Goal: Task Accomplishment & Management: Use online tool/utility

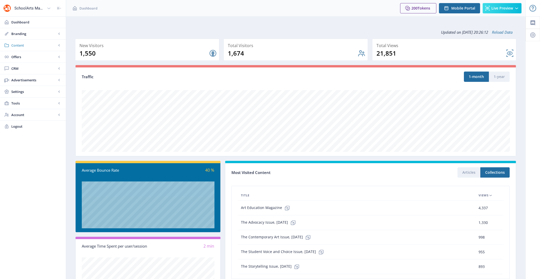
click at [47, 43] on span "Content" at bounding box center [33, 45] width 45 height 5
click at [40, 69] on span "Collections" at bounding box center [38, 68] width 44 height 5
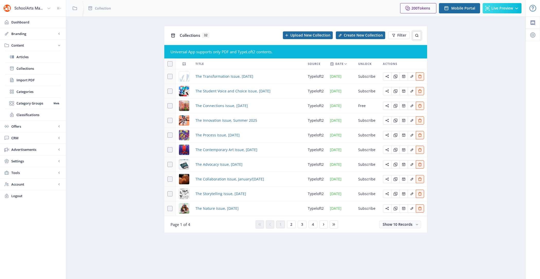
click at [417, 35] on icon at bounding box center [417, 35] width 4 height 4
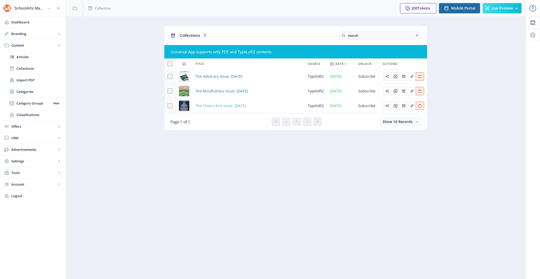
type input "march"
click at [228, 107] on span "The Choice Arts Issue, [DATE]" at bounding box center [220, 106] width 51 height 6
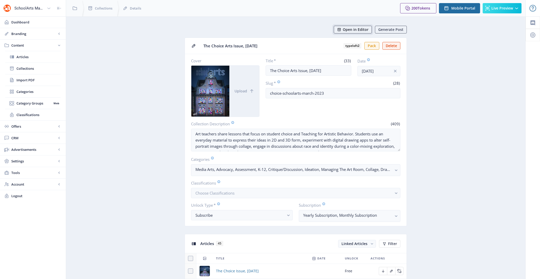
click at [360, 30] on span "Open in Editor" at bounding box center [356, 29] width 26 height 4
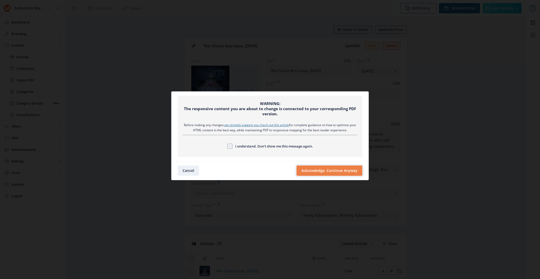
click at [316, 174] on button "Acknowledge, Continue Anyway" at bounding box center [329, 170] width 66 height 10
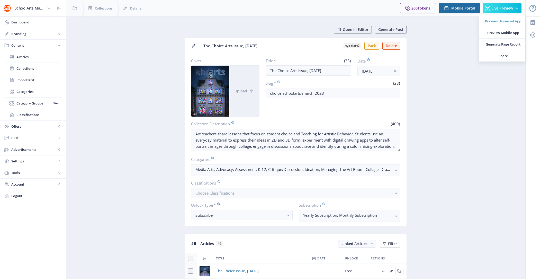
click at [490, 24] on link "Preview Universal App" at bounding box center [502, 20] width 47 height 11
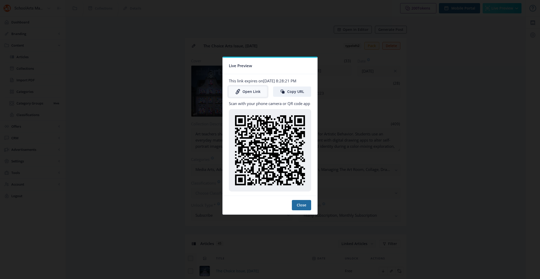
click at [248, 92] on link "Open Link" at bounding box center [248, 91] width 38 height 10
click at [299, 201] on button "Close" at bounding box center [301, 205] width 19 height 10
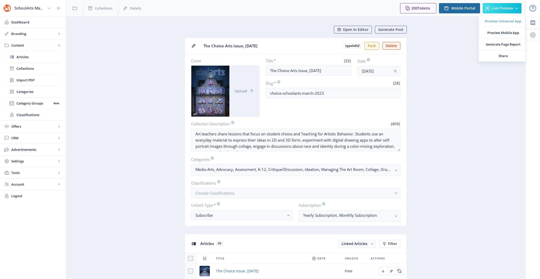
click at [489, 21] on span "Preview Universal App" at bounding box center [503, 21] width 36 height 5
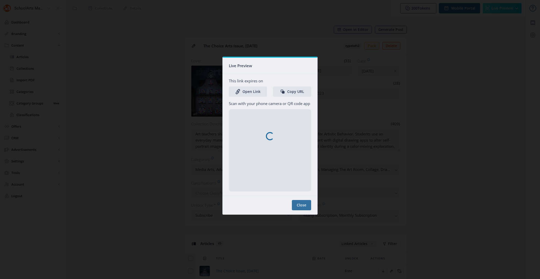
click at [298, 204] on nb-spinner at bounding box center [270, 136] width 95 height 157
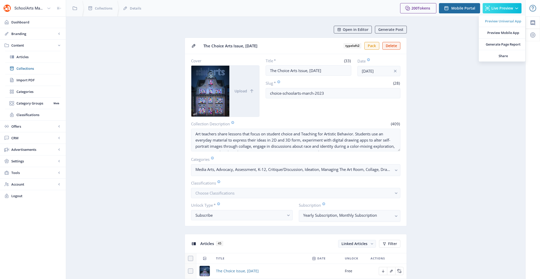
click at [499, 20] on span "Preview Universal App" at bounding box center [503, 21] width 36 height 5
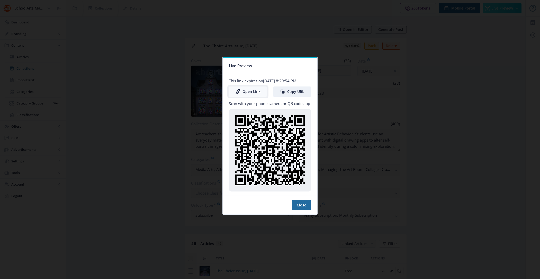
click at [258, 90] on link "Open Link" at bounding box center [248, 91] width 38 height 10
click at [299, 200] on button "Close" at bounding box center [301, 205] width 19 height 10
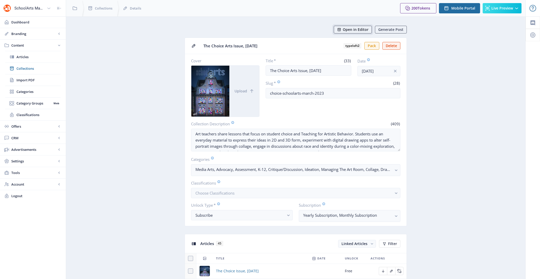
click at [351, 26] on button "Open in Editor" at bounding box center [353, 30] width 38 height 8
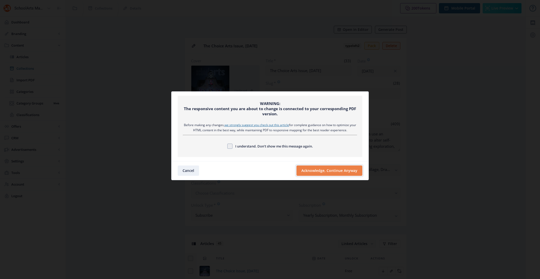
click at [321, 167] on button "Acknowledge, Continue Anyway" at bounding box center [329, 170] width 66 height 10
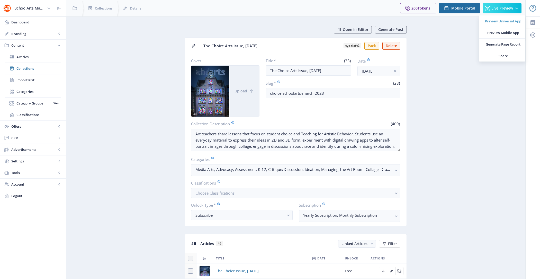
click at [505, 20] on span "Preview Universal App" at bounding box center [503, 21] width 36 height 5
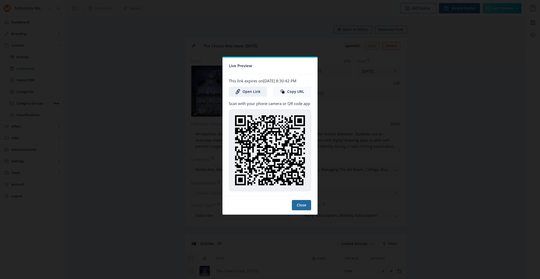
click at [302, 90] on button "Copy URL" at bounding box center [292, 91] width 38 height 10
click at [308, 206] on button "Close" at bounding box center [301, 205] width 19 height 10
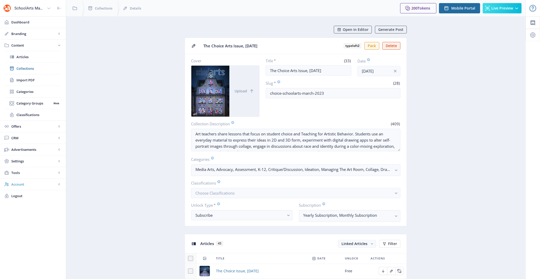
click at [31, 183] on span "Account" at bounding box center [33, 183] width 45 height 5
click at [32, 121] on link "Profile" at bounding box center [33, 126] width 56 height 11
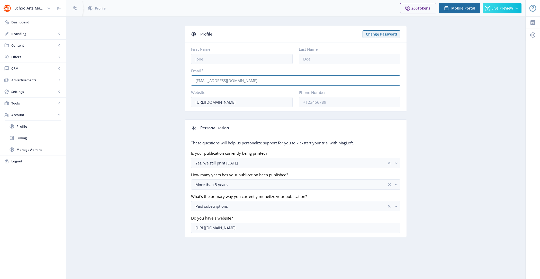
drag, startPoint x: 252, startPoint y: 80, endPoint x: 187, endPoint y: 80, distance: 65.0
click at [187, 80] on nb-card-body "First Name Last Name Email * [EMAIL_ADDRESS][DOMAIN_NAME] Website [URL][DOMAIN_…" at bounding box center [296, 76] width 222 height 69
click at [27, 49] on link "Content" at bounding box center [33, 45] width 66 height 11
click at [37, 76] on link "Import PDF" at bounding box center [33, 79] width 56 height 11
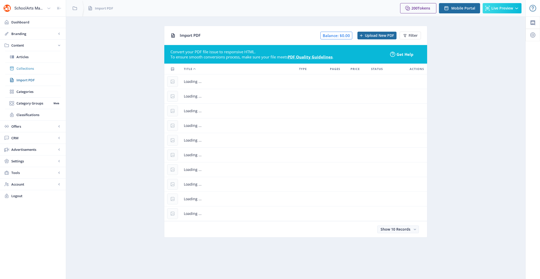
click at [36, 68] on span "Collections" at bounding box center [38, 68] width 44 height 5
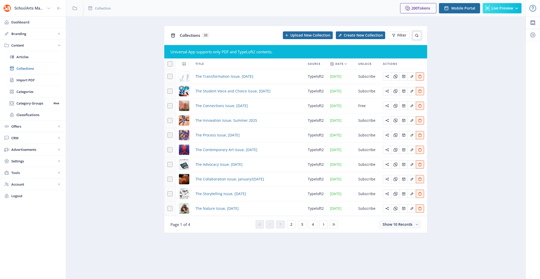
click at [417, 36] on icon at bounding box center [417, 35] width 4 height 4
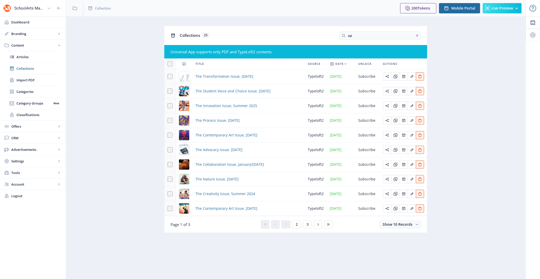
type input "a"
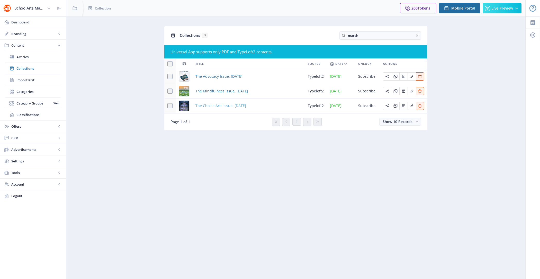
type input "march"
click at [238, 104] on span "The Choice Arts Issue, [DATE]" at bounding box center [220, 106] width 51 height 6
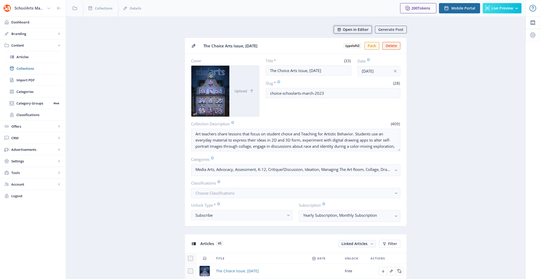
click at [356, 31] on span "Open in Editor" at bounding box center [356, 29] width 26 height 4
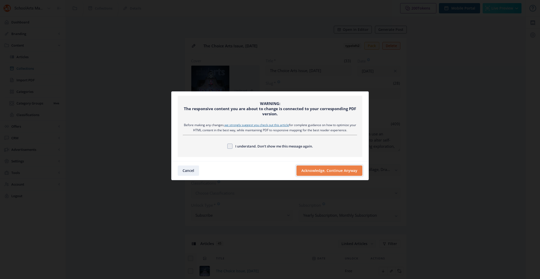
click at [322, 169] on button "Acknowledge, Continue Anyway" at bounding box center [329, 170] width 66 height 10
